Goal: Task Accomplishment & Management: Use online tool/utility

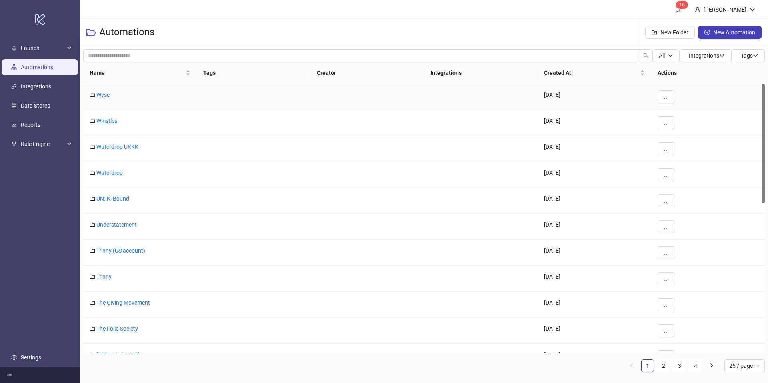
click at [135, 91] on div "Wyse" at bounding box center [140, 97] width 114 height 26
click at [135, 73] on span "Name" at bounding box center [137, 72] width 94 height 9
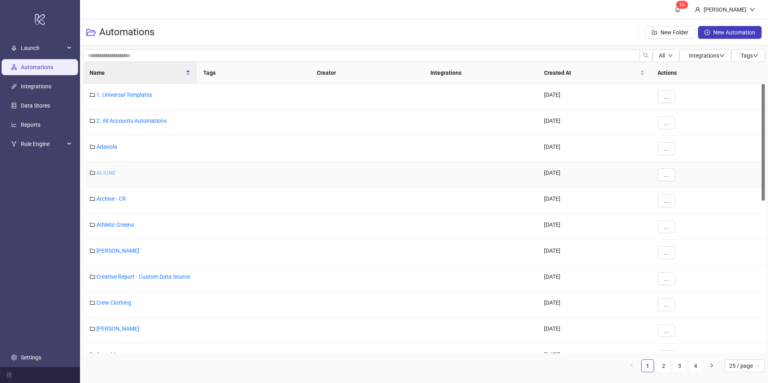
click at [108, 173] on link "ALIGNE" at bounding box center [106, 173] width 20 height 6
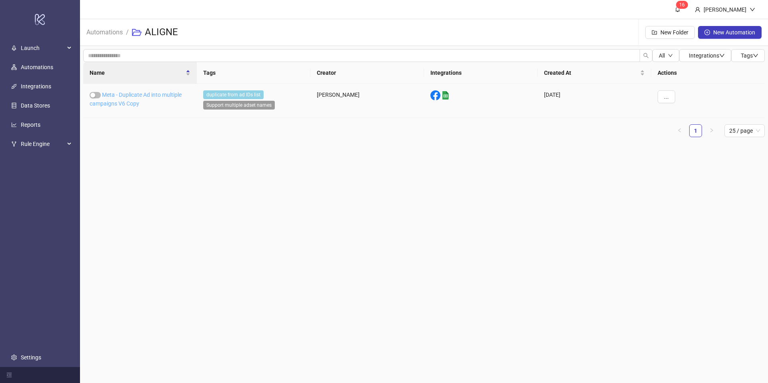
click at [122, 101] on link "Meta - Duplicate Ad into multiple campaigns V6 Copy" at bounding box center [136, 99] width 92 height 15
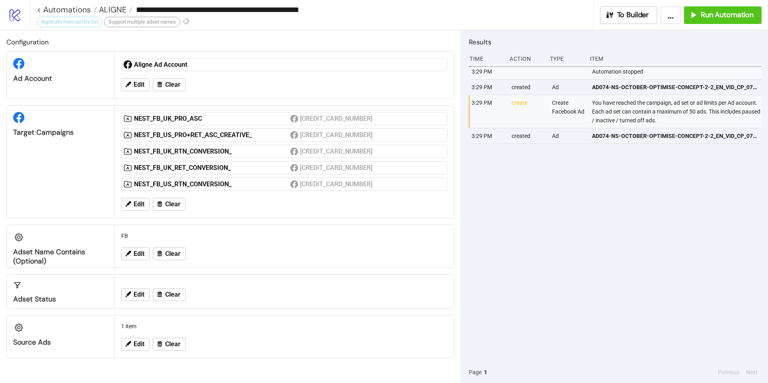
click at [132, 352] on div "Edit Clear" at bounding box center [284, 344] width 333 height 21
click at [130, 348] on button "Edit" at bounding box center [135, 344] width 28 height 13
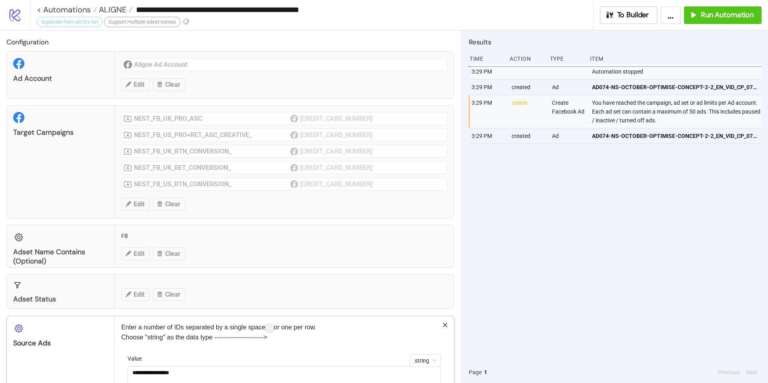
scroll to position [52, 0]
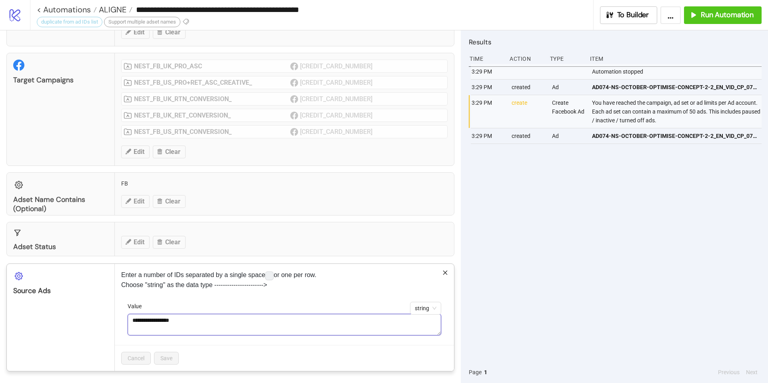
drag, startPoint x: 194, startPoint y: 319, endPoint x: 109, endPoint y: 315, distance: 85.3
click at [109, 315] on div "**********" at bounding box center [230, 317] width 448 height 108
paste textarea "**********"
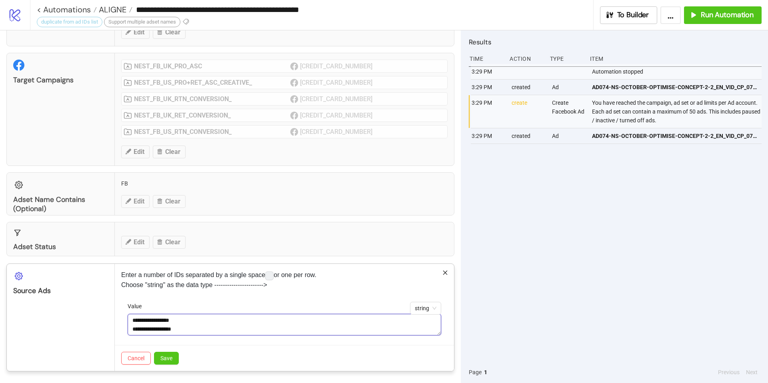
paste textarea "**********"
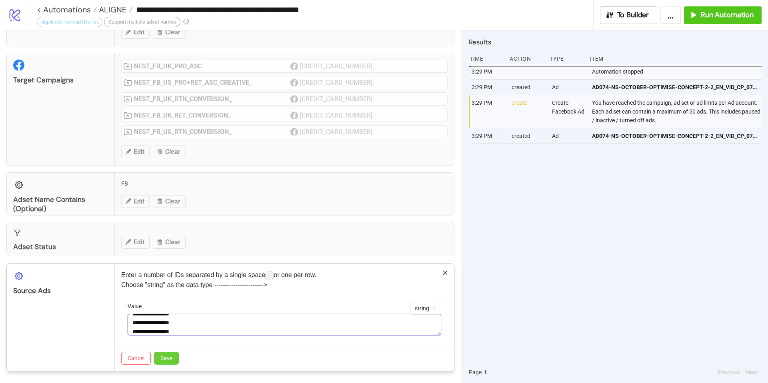
type textarea "**********"
click at [171, 356] on span "Save" at bounding box center [166, 358] width 12 height 6
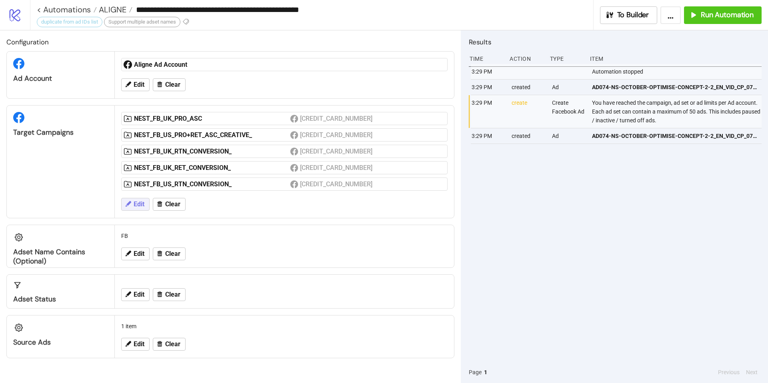
click at [131, 205] on icon at bounding box center [127, 203] width 7 height 7
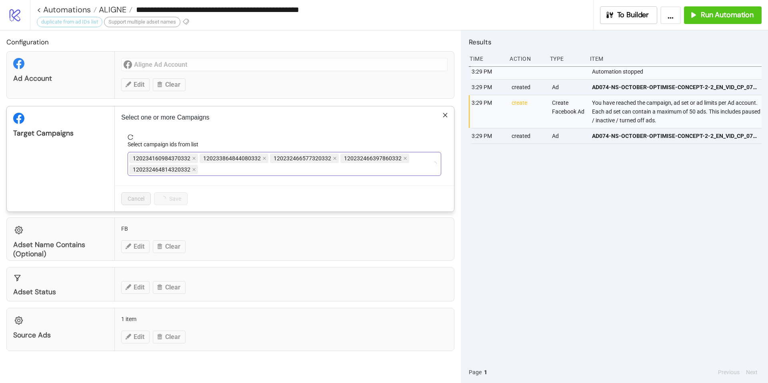
click at [242, 166] on div "120234160984370332 120233864844080332 120232466577320332 120232466397860332 120…" at bounding box center [280, 164] width 302 height 22
click at [336, 173] on div "NEST_FB_UK_PRO_ASC NEST_FB_US_PRO+RET_ASC_CREATIVE_ NEST_FB_UK_RTN_CONVERSION_ …" at bounding box center [280, 164] width 302 height 22
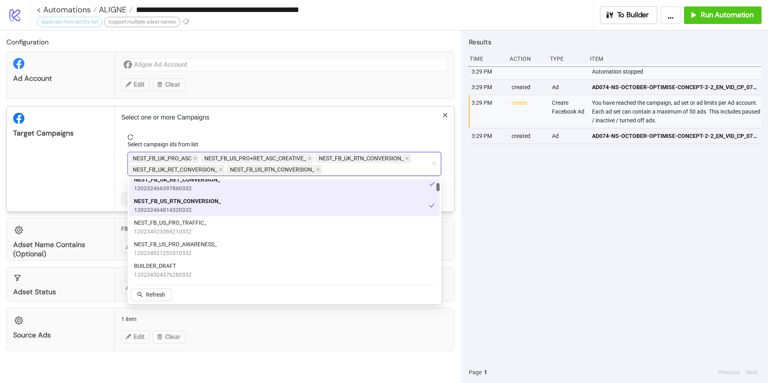
scroll to position [71, 0]
click at [279, 226] on div "NEST_FB_US_PRO_TRAFFIC_ 120234923369210332" at bounding box center [284, 227] width 301 height 18
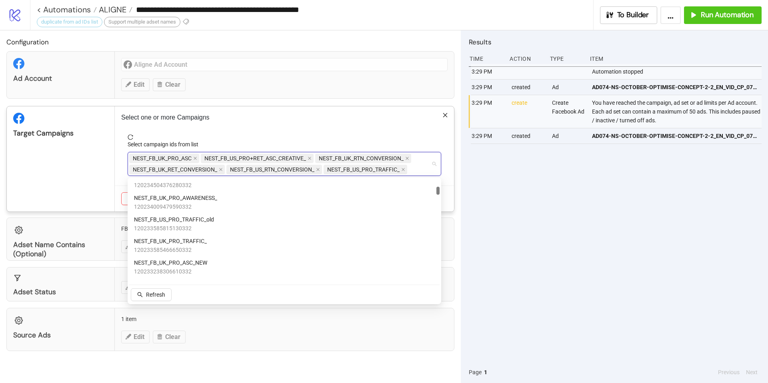
scroll to position [163, 0]
click at [211, 241] on div "NEST_FB_UK_PRO_TRAFFIC_ 120233585466650332" at bounding box center [284, 243] width 301 height 18
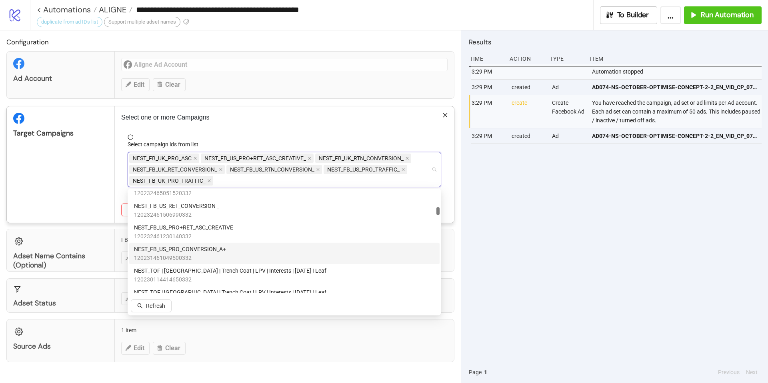
scroll to position [319, 0]
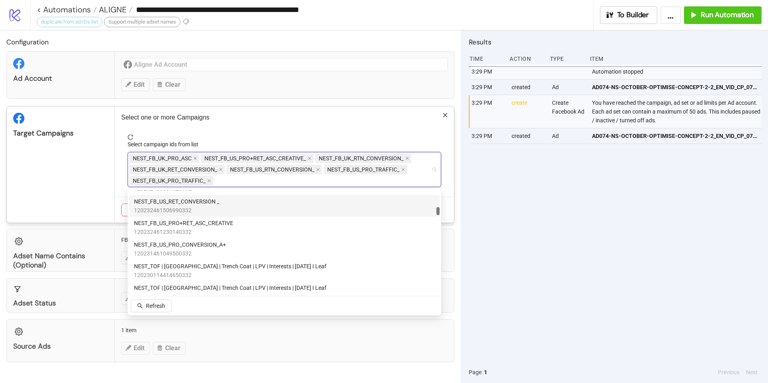
click at [239, 136] on span "reload" at bounding box center [284, 137] width 313 height 6
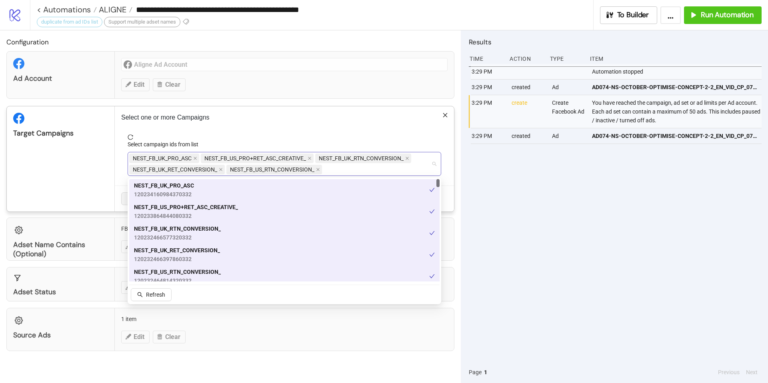
click at [327, 173] on div "NEST_FB_UK_PRO_ASC NEST_FB_US_PRO+RET_ASC_CREATIVE_ NEST_FB_UK_RTN_CONVERSION_ …" at bounding box center [280, 164] width 302 height 22
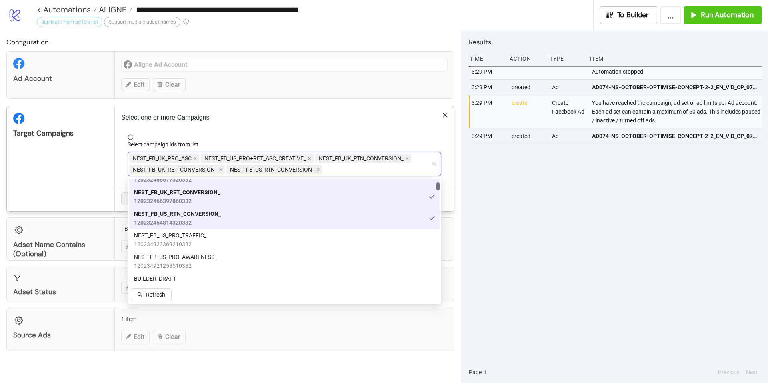
scroll to position [56, 0]
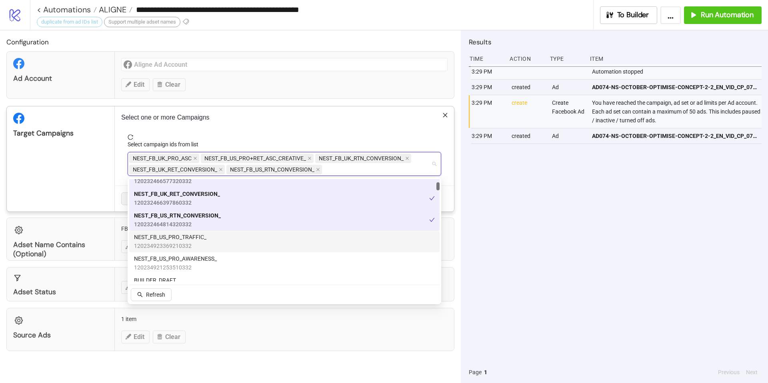
click at [236, 238] on div "NEST_FB_US_PRO_TRAFFIC_ 120234923369210332" at bounding box center [284, 242] width 301 height 18
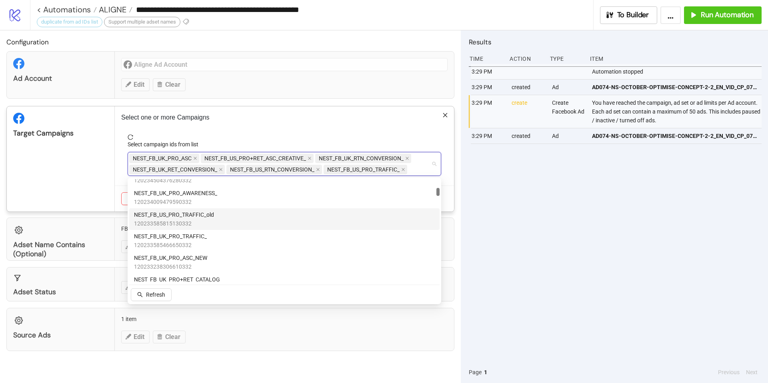
scroll to position [166, 0]
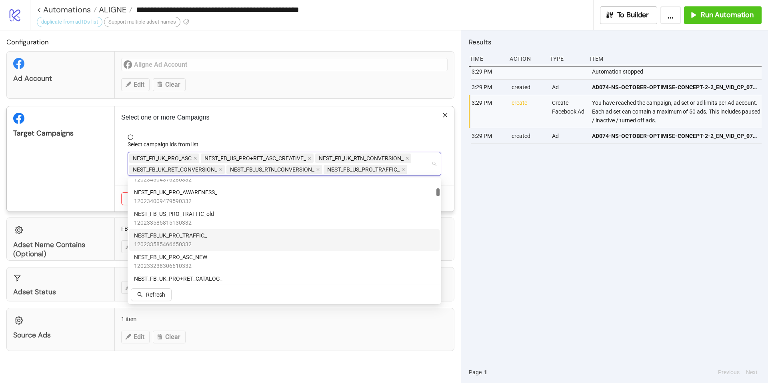
click at [210, 240] on div "NEST_FB_UK_PRO_TRAFFIC_ 120233585466650332" at bounding box center [284, 240] width 301 height 18
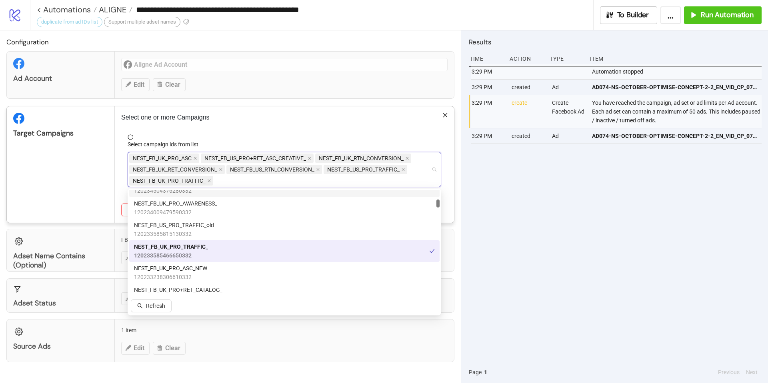
click at [222, 133] on div "Select one or more Campaigns Select campaign ids from list NEST_FB_UK_PRO_ASC N…" at bounding box center [284, 164] width 339 height 116
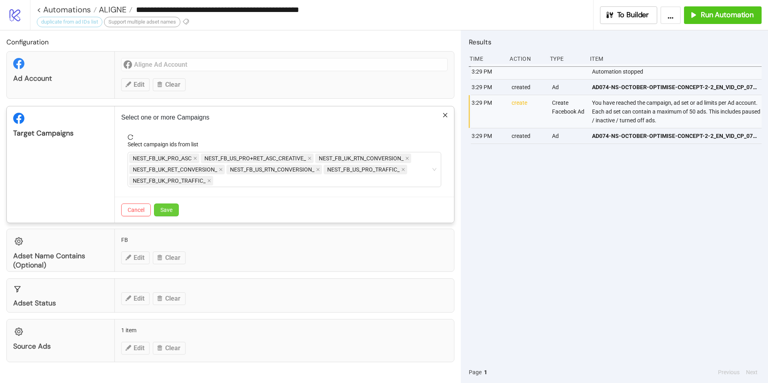
click at [178, 206] on button "Save" at bounding box center [166, 210] width 25 height 13
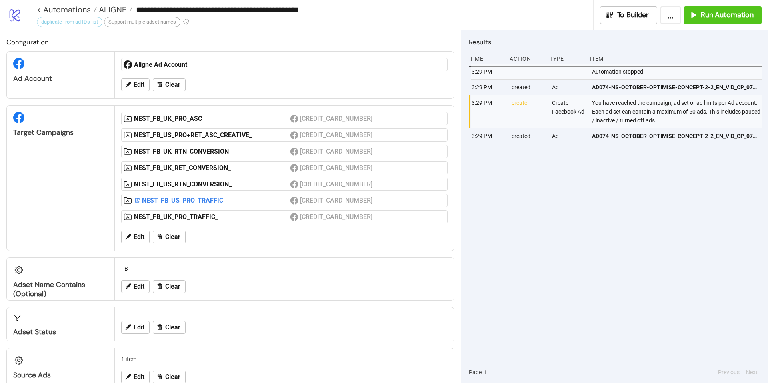
scroll to position [1, 0]
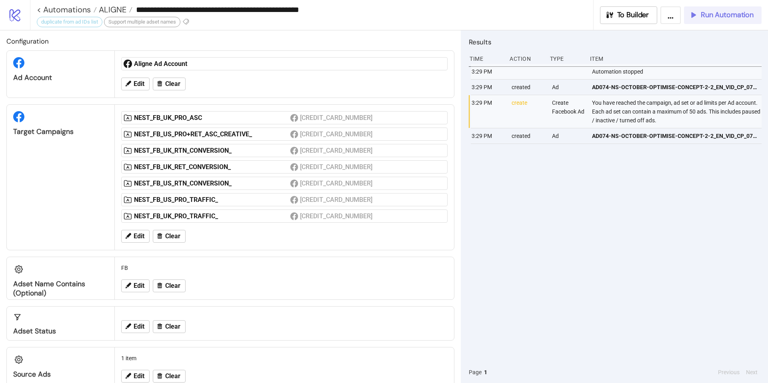
click at [713, 18] on span "Run Automation" at bounding box center [727, 14] width 53 height 9
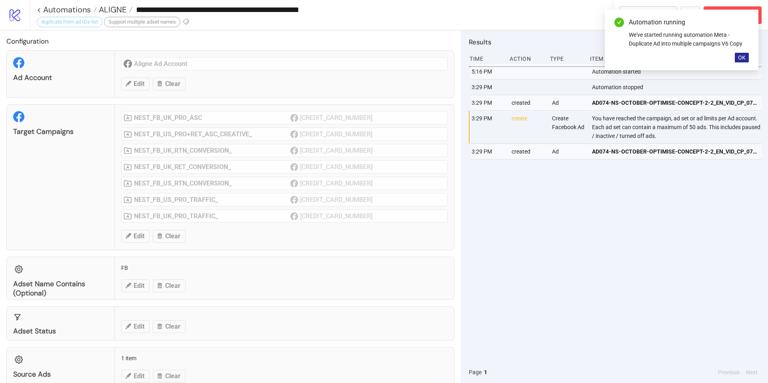
click at [739, 56] on span "OK" at bounding box center [742, 57] width 8 height 6
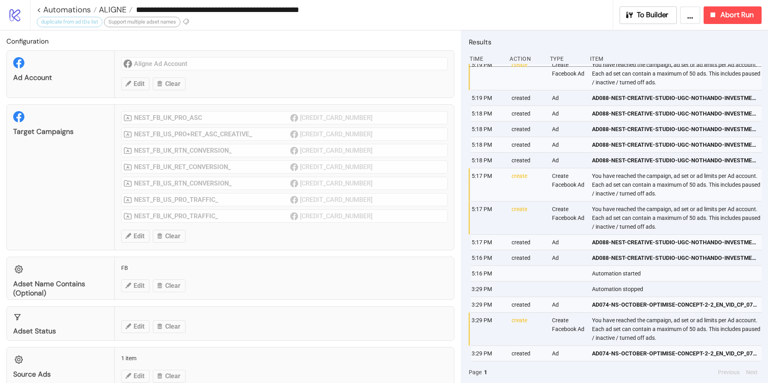
scroll to position [0, 0]
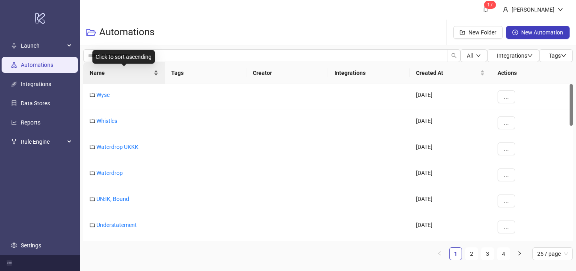
click at [118, 70] on span "Name" at bounding box center [121, 72] width 62 height 9
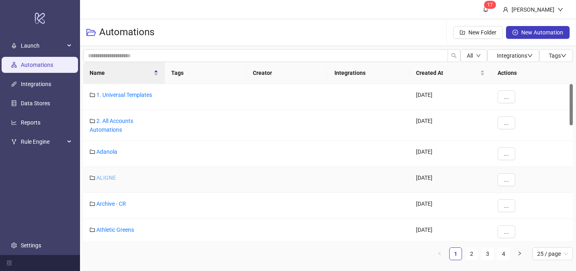
click at [107, 180] on link "ALIGNE" at bounding box center [106, 177] width 20 height 6
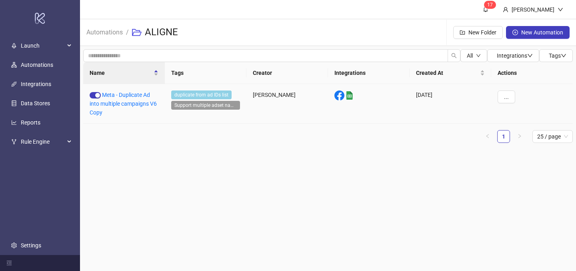
click at [120, 107] on div "Meta - Duplicate Ad into multiple campaigns V6 Copy" at bounding box center [124, 104] width 82 height 40
click at [119, 104] on link "Meta - Duplicate Ad into multiple campaigns V6 Copy" at bounding box center [123, 104] width 67 height 24
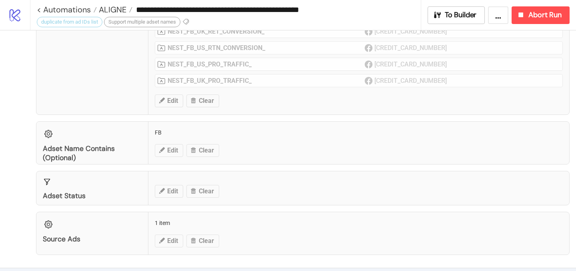
scroll to position [285, 0]
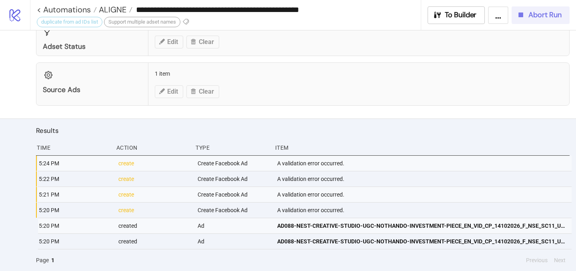
click at [527, 19] on div "Abort Run" at bounding box center [538, 14] width 45 height 9
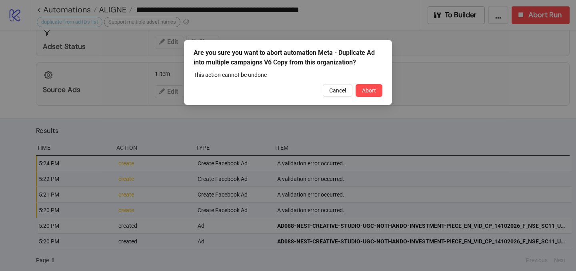
click at [377, 76] on div "This action cannot be undone" at bounding box center [288, 74] width 189 height 9
click at [377, 86] on button "Abort" at bounding box center [368, 90] width 27 height 13
